Goal: Information Seeking & Learning: Compare options

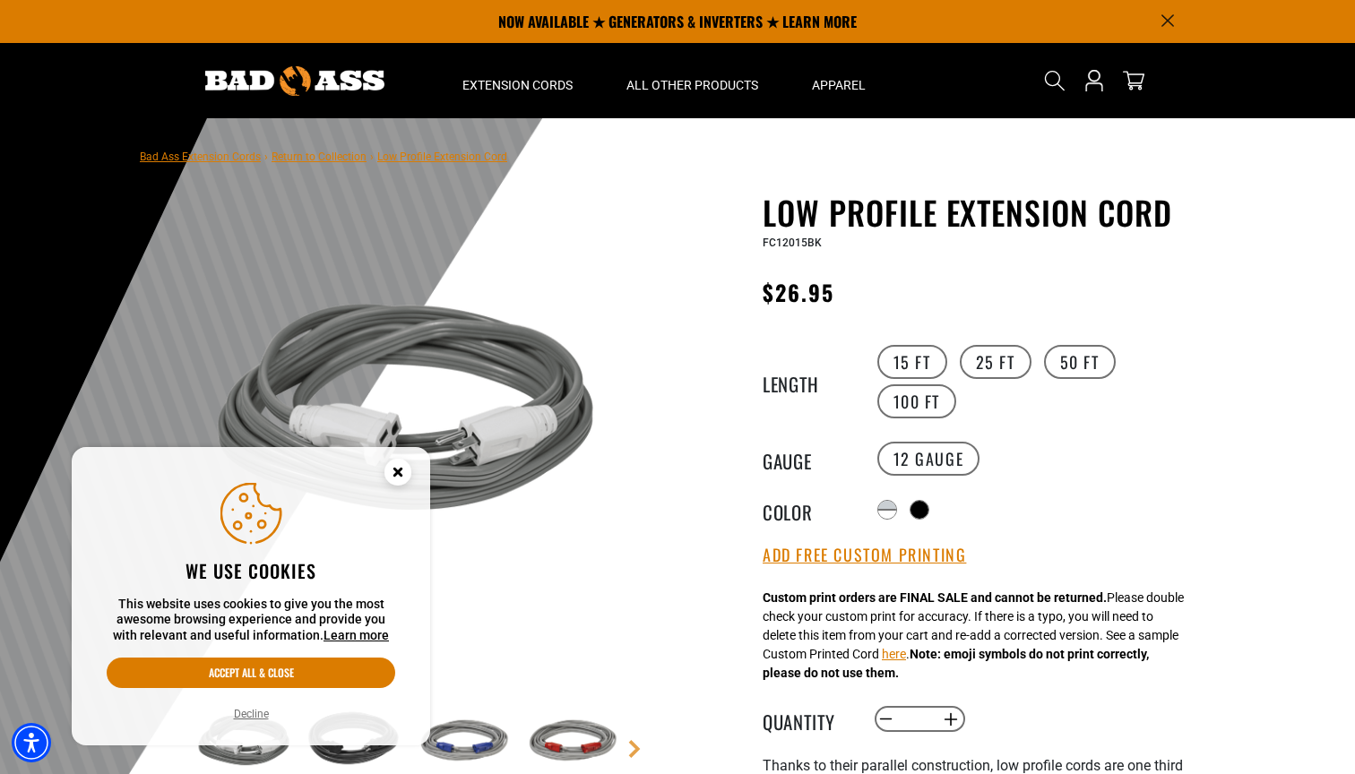
click at [401, 471] on circle "Cookie Consent" at bounding box center [397, 472] width 27 height 27
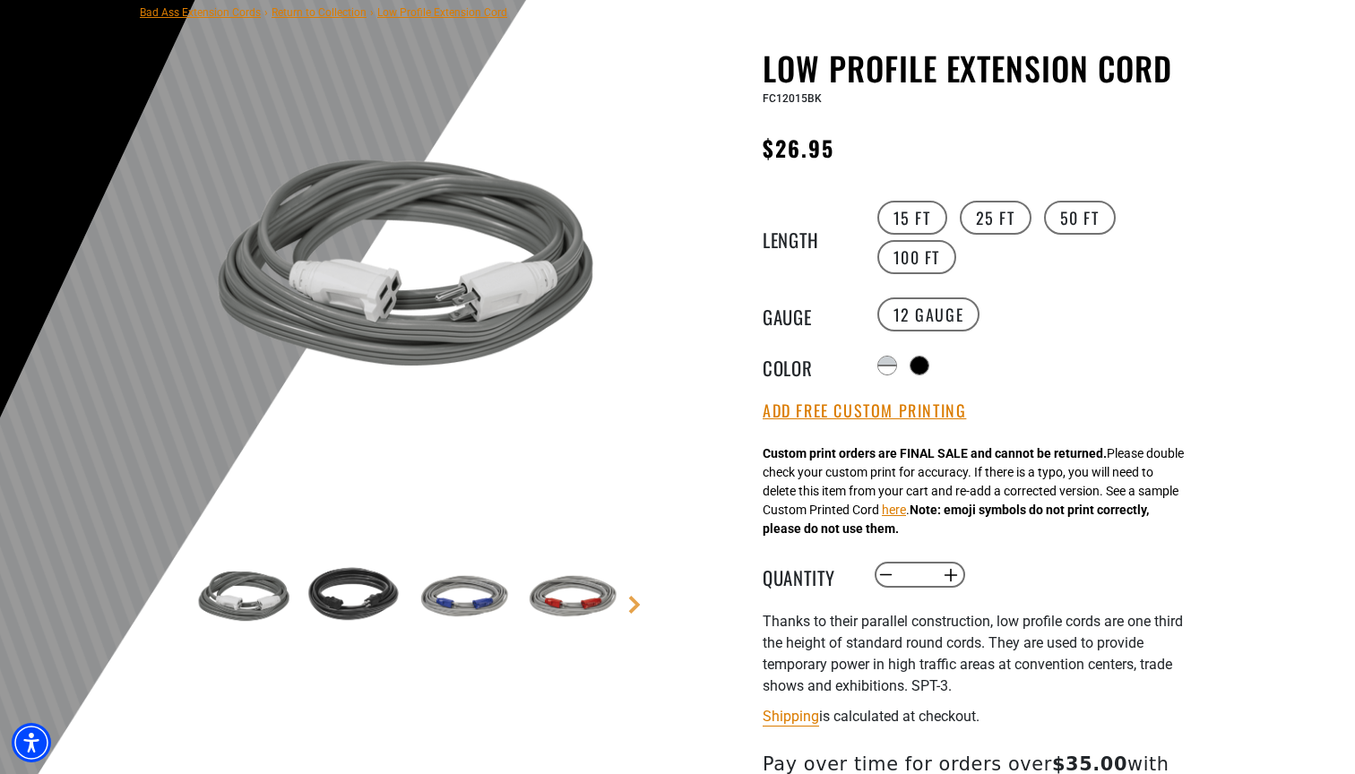
scroll to position [147, 0]
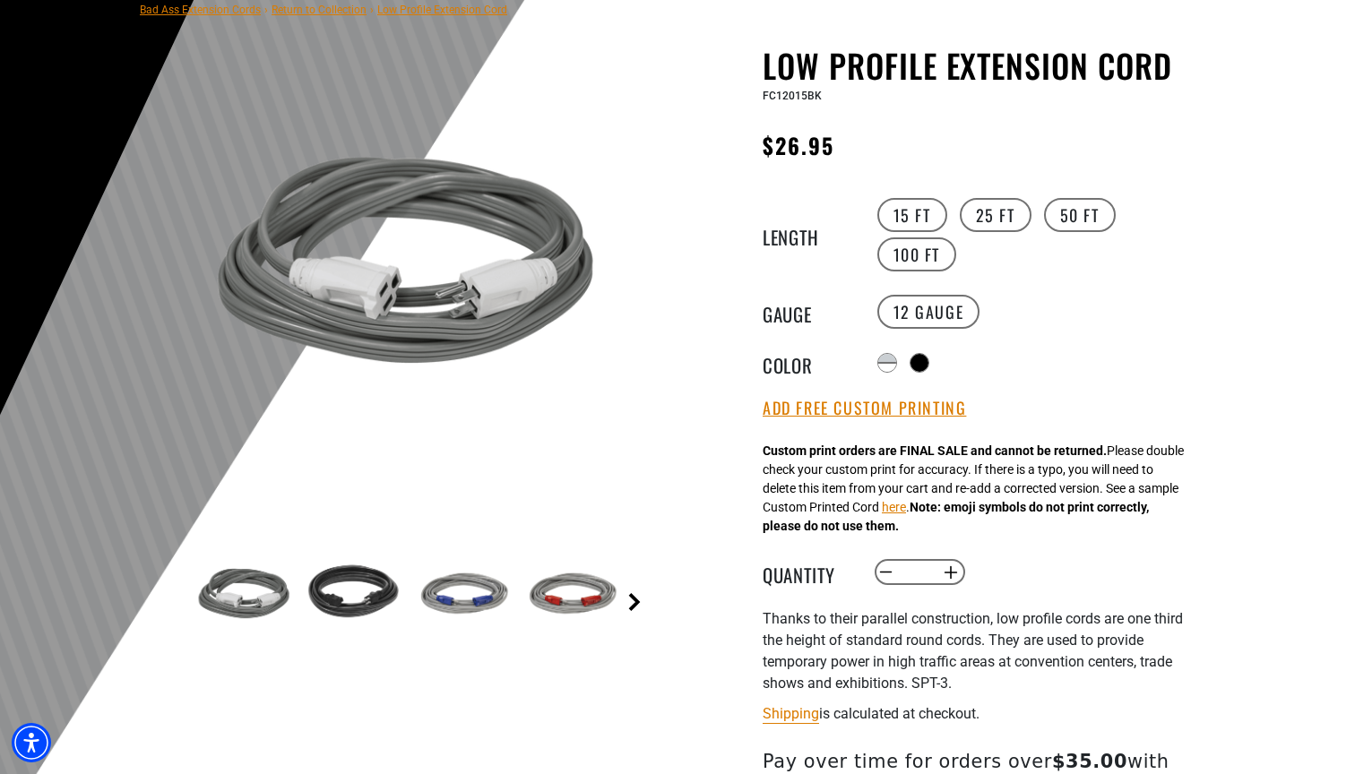
click at [631, 607] on link "Next" at bounding box center [635, 602] width 18 height 18
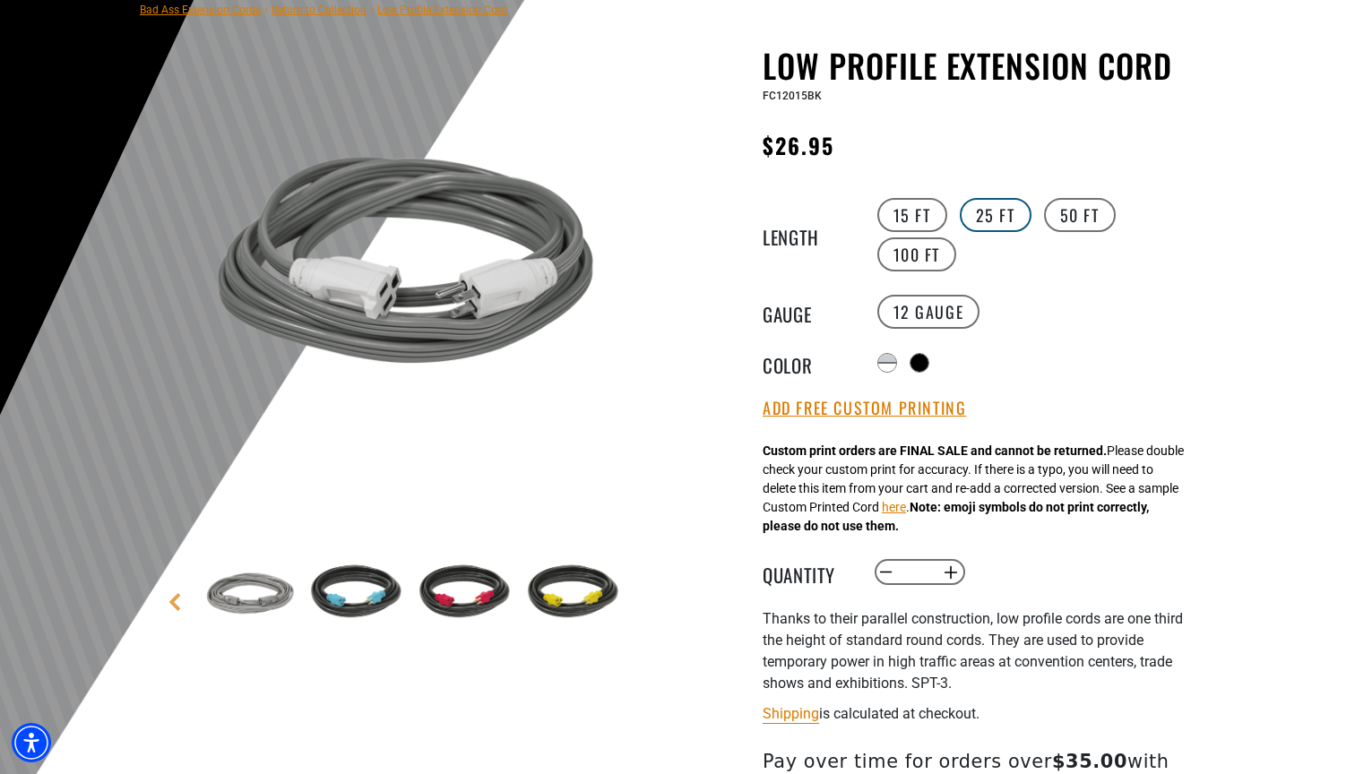
click at [991, 211] on label "25 FT" at bounding box center [996, 215] width 72 height 34
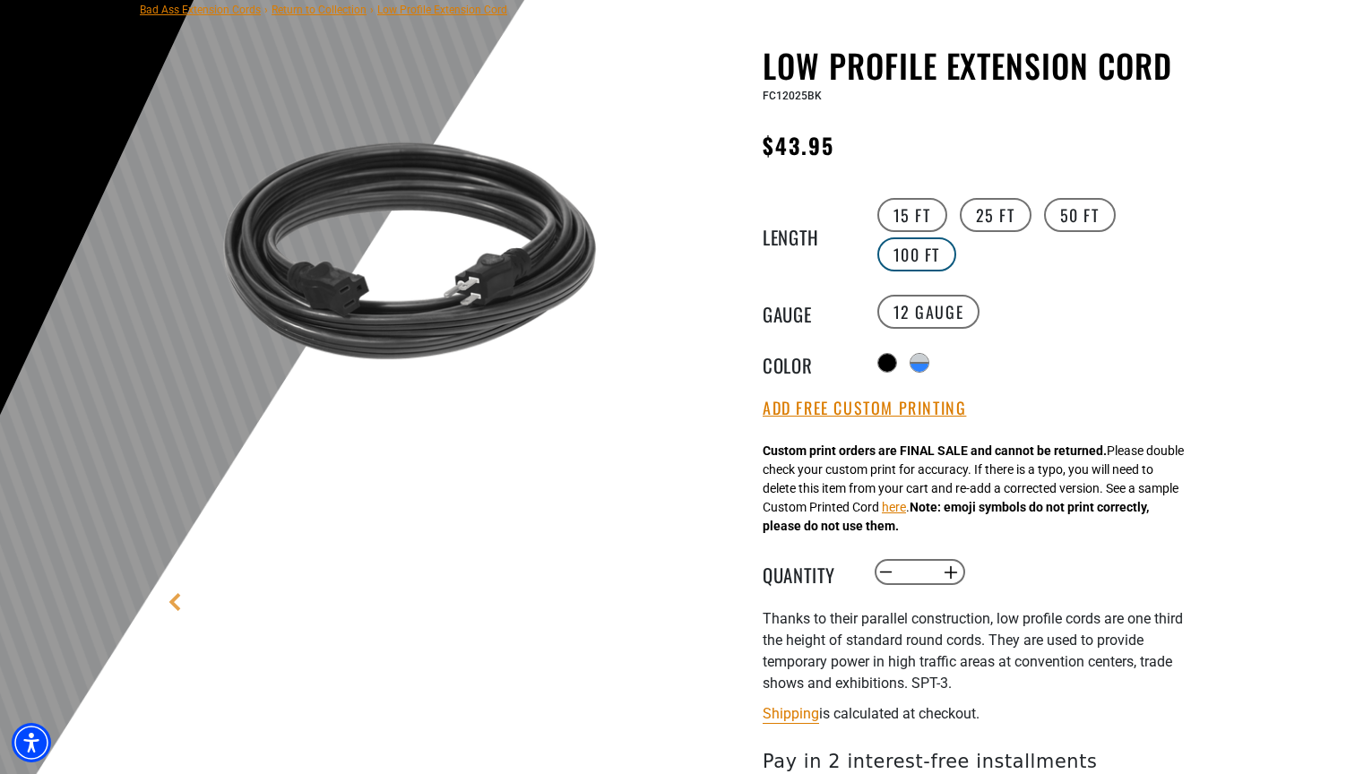
click at [920, 257] on label "100 FT" at bounding box center [917, 254] width 80 height 34
click at [933, 215] on label "15 FT" at bounding box center [912, 215] width 70 height 34
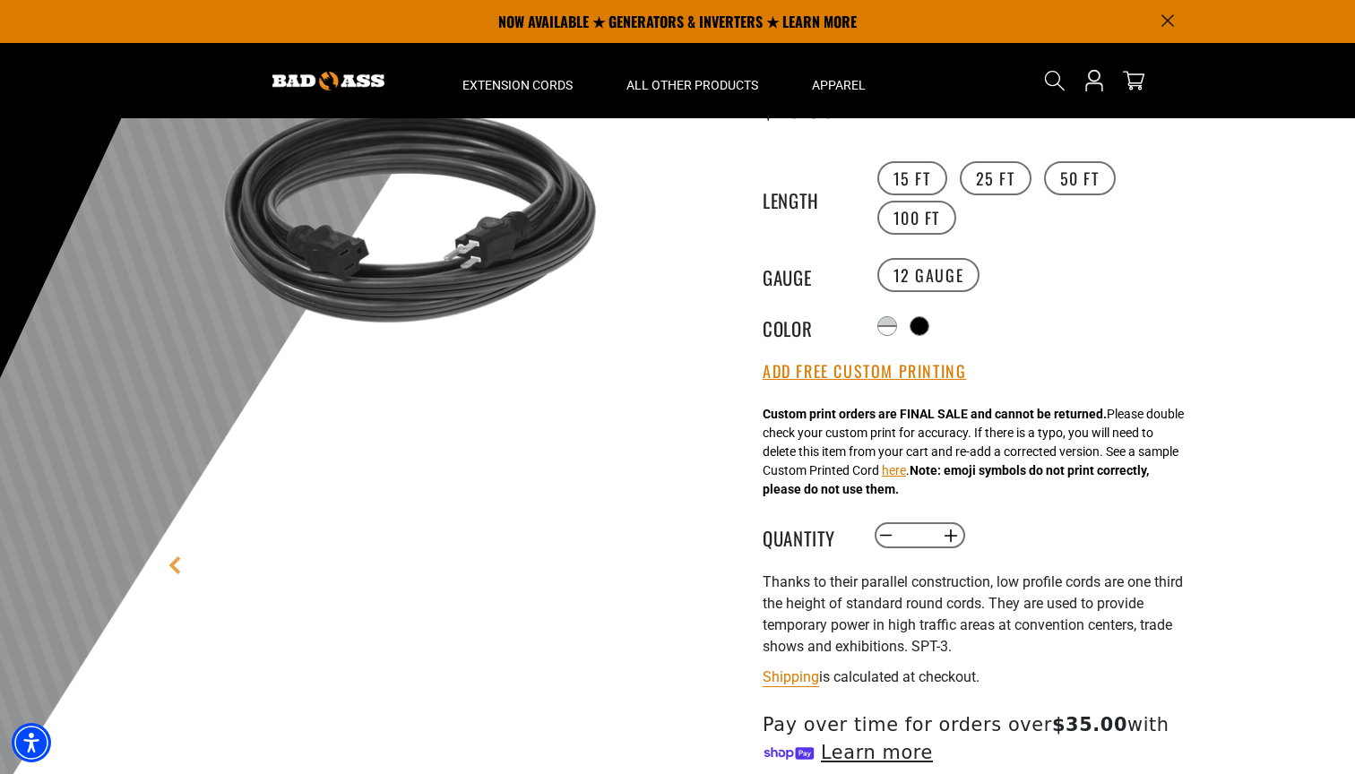
scroll to position [161, 0]
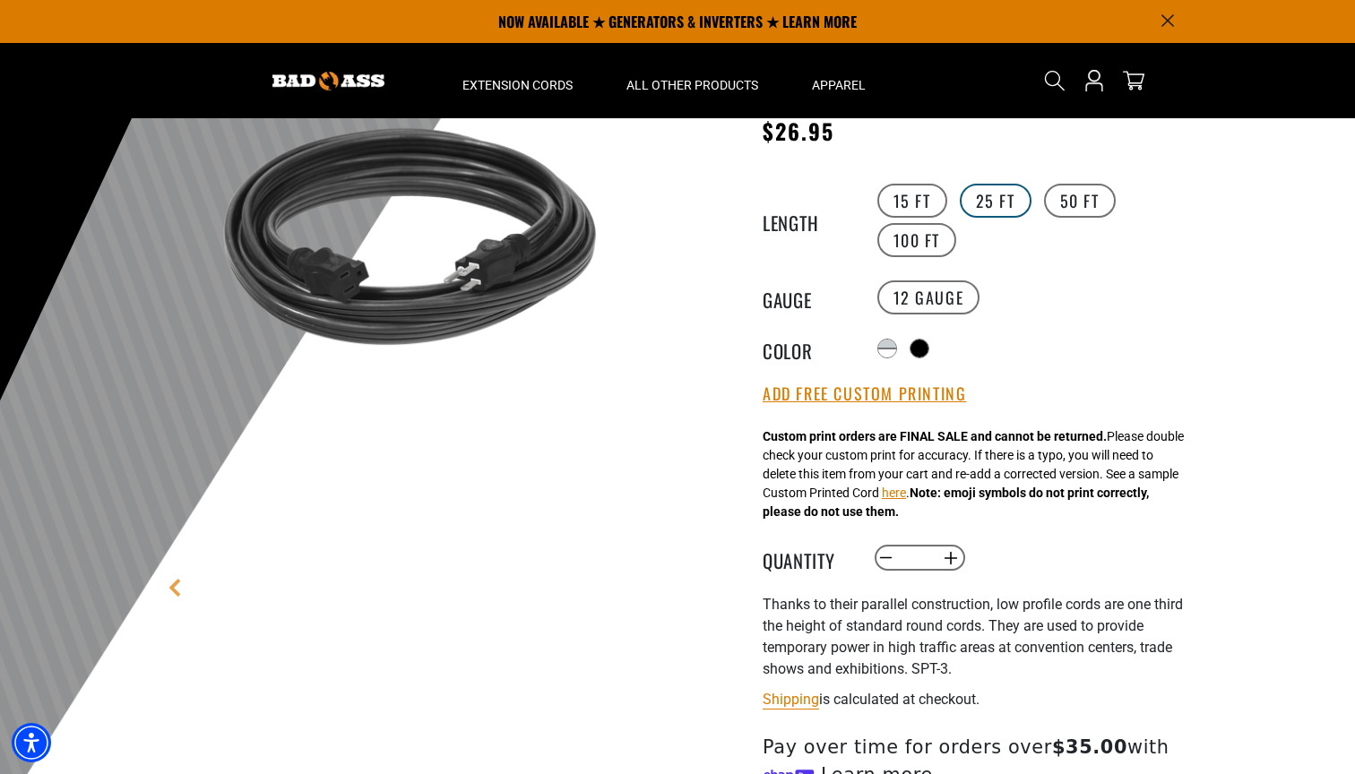
click at [992, 195] on label "25 FT" at bounding box center [996, 201] width 72 height 34
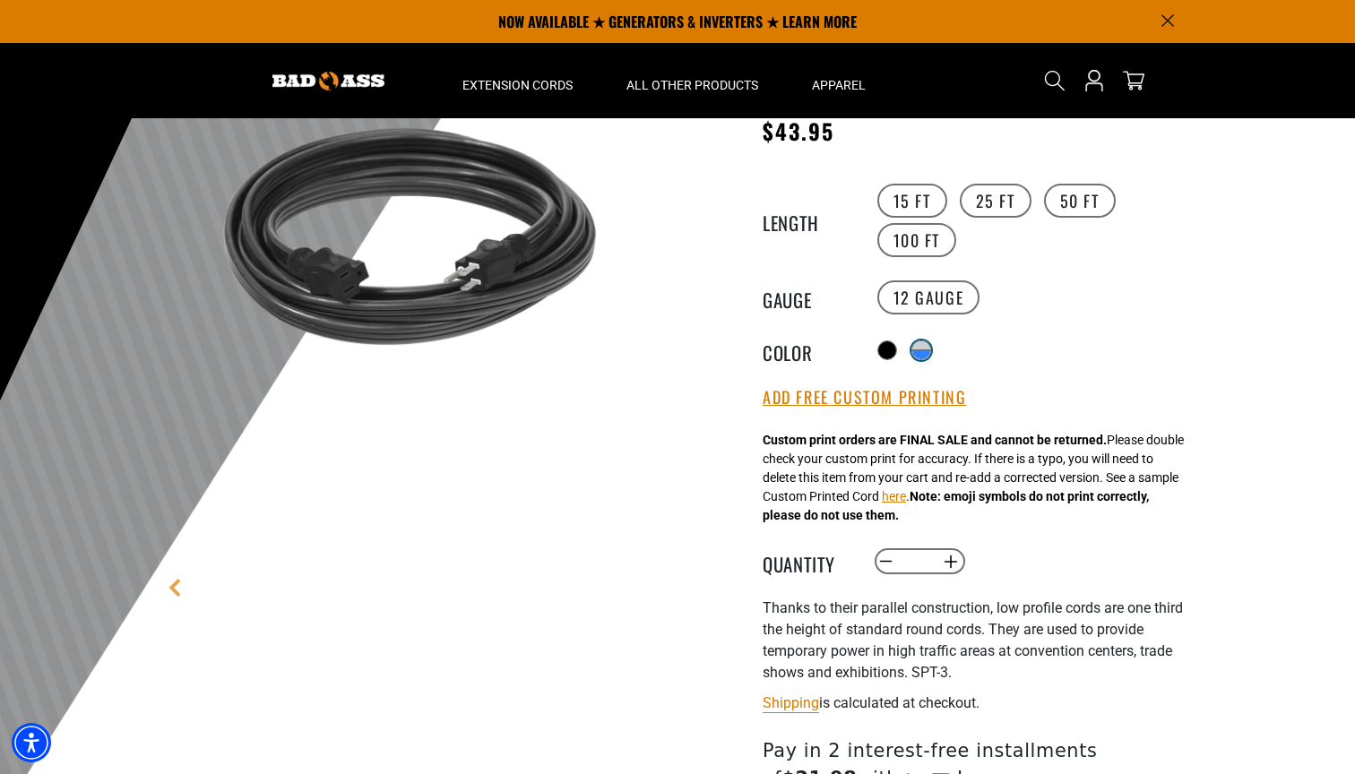
click at [923, 350] on div "Translation missing: en.products.product.variant_sold_out_or_unavailable" at bounding box center [921, 354] width 18 height 9
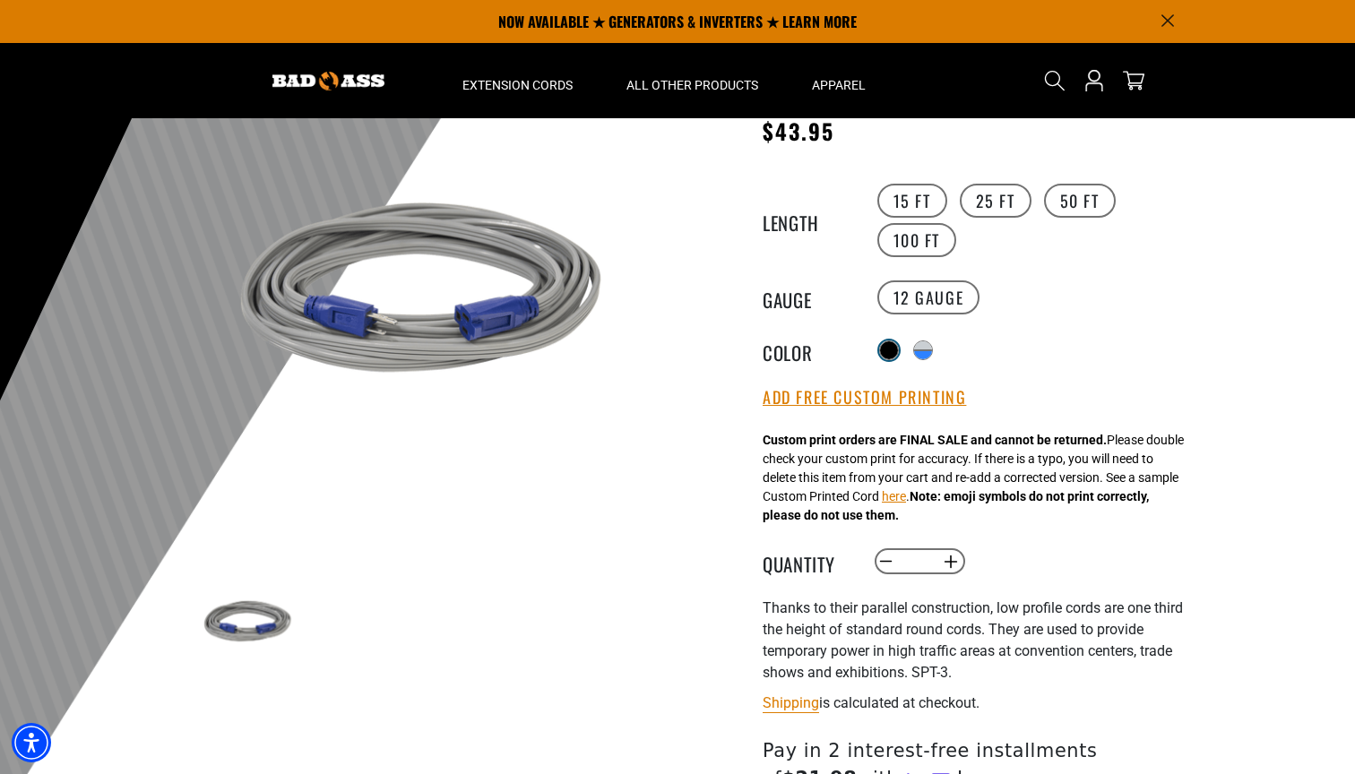
click at [889, 343] on div at bounding box center [889, 350] width 18 height 18
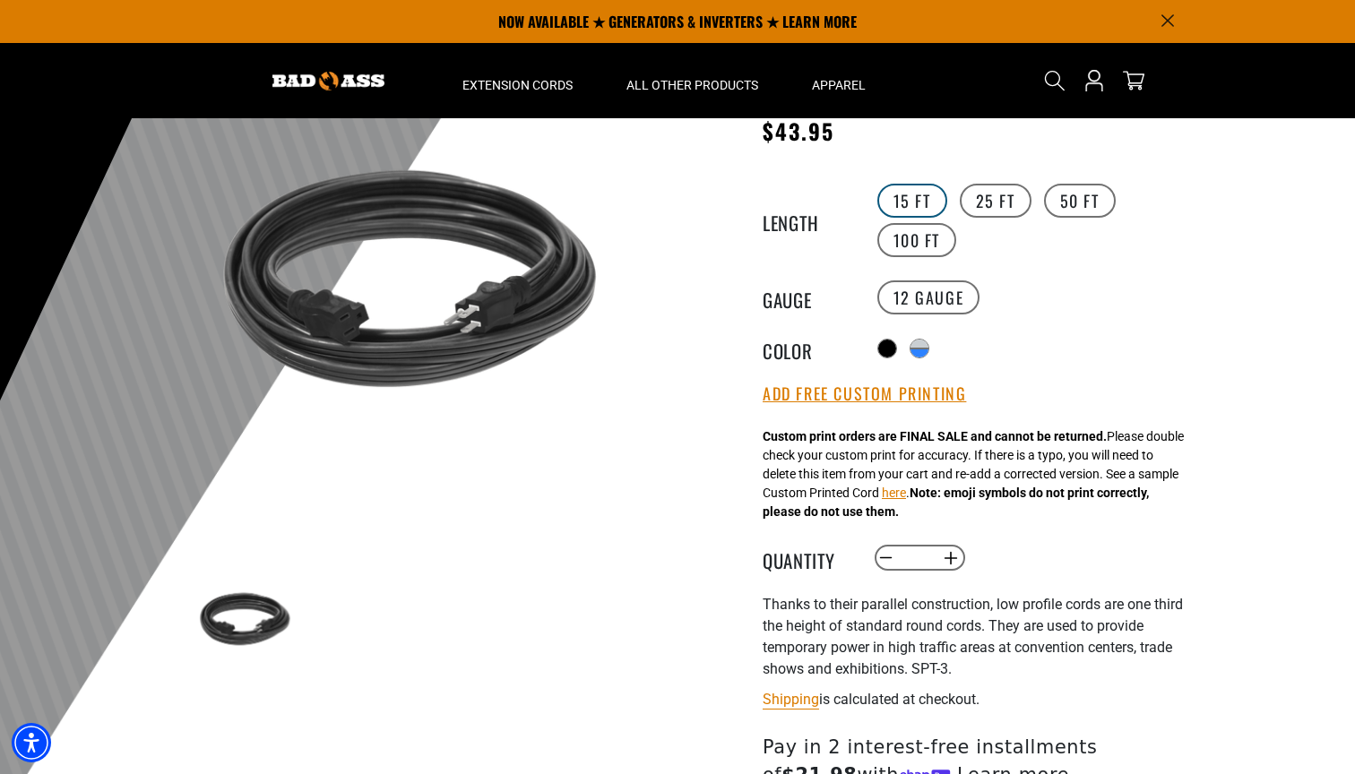
click at [909, 208] on label "15 FT" at bounding box center [912, 201] width 70 height 34
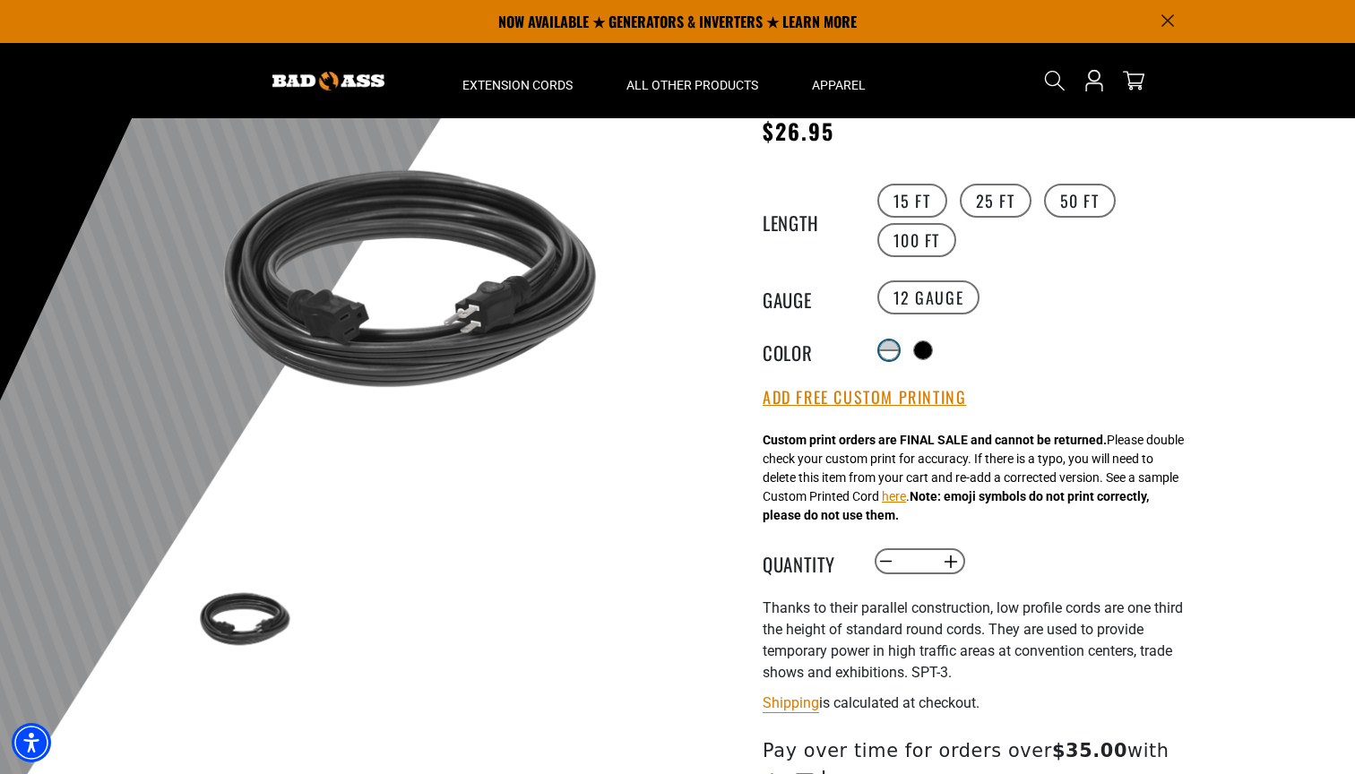
click at [882, 350] on div at bounding box center [889, 354] width 18 height 9
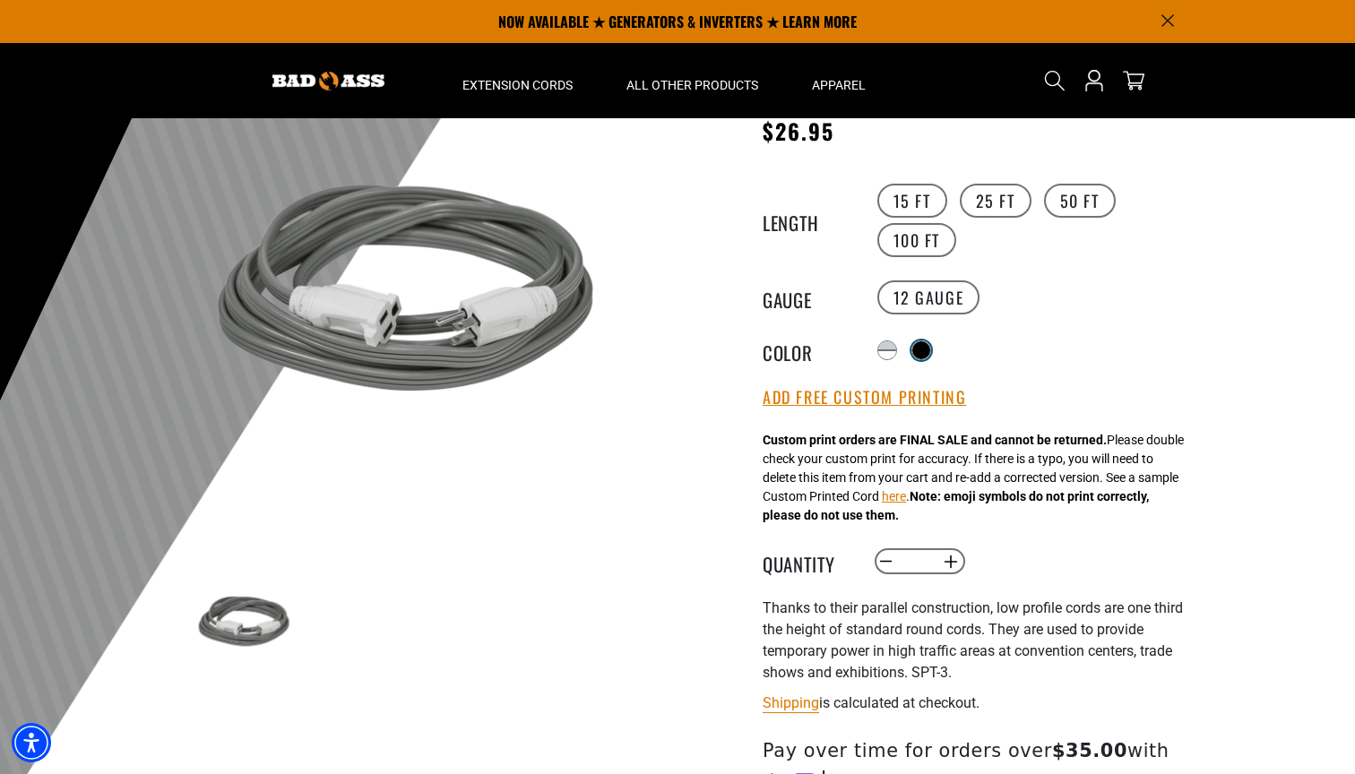
click at [925, 348] on div at bounding box center [921, 350] width 18 height 18
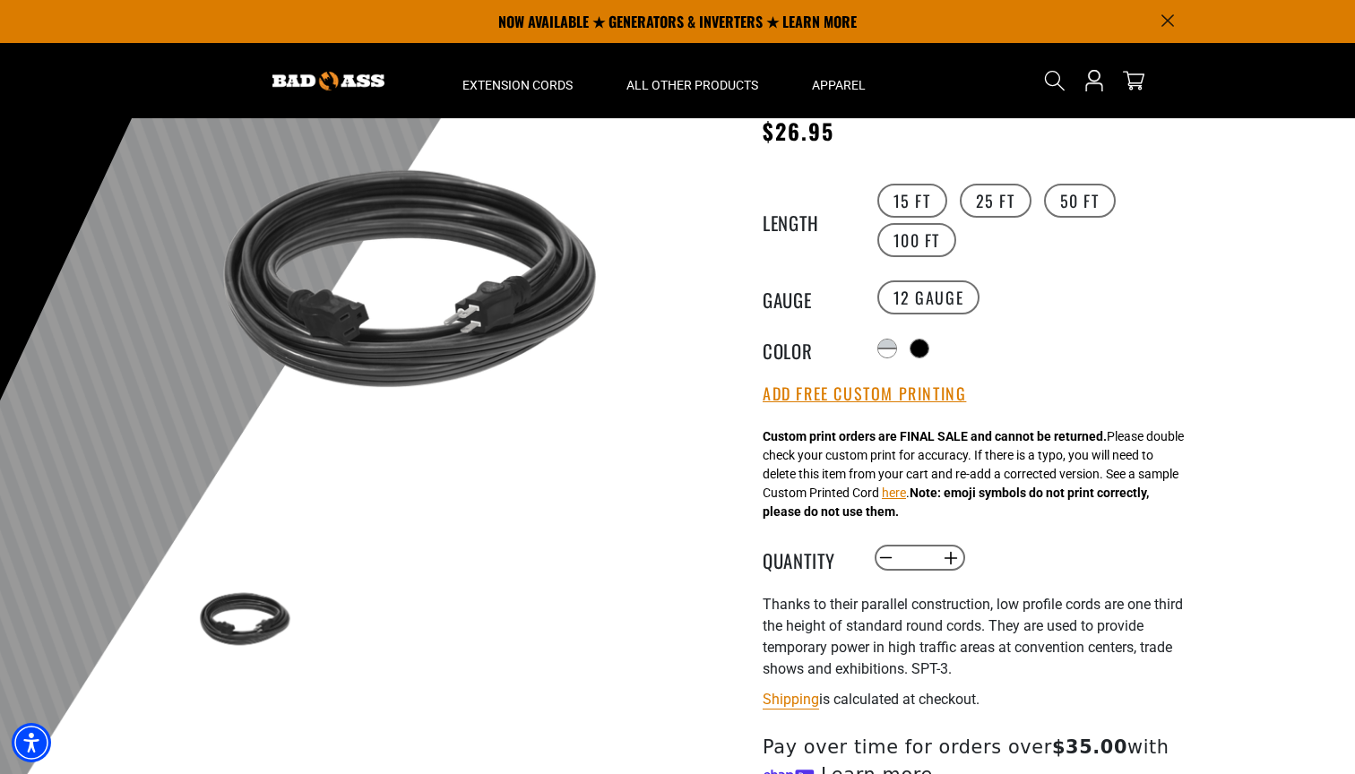
click at [1163, 19] on icon "Announcement" at bounding box center [1167, 20] width 13 height 13
